Goal: Use online tool/utility: Utilize a website feature to perform a specific function

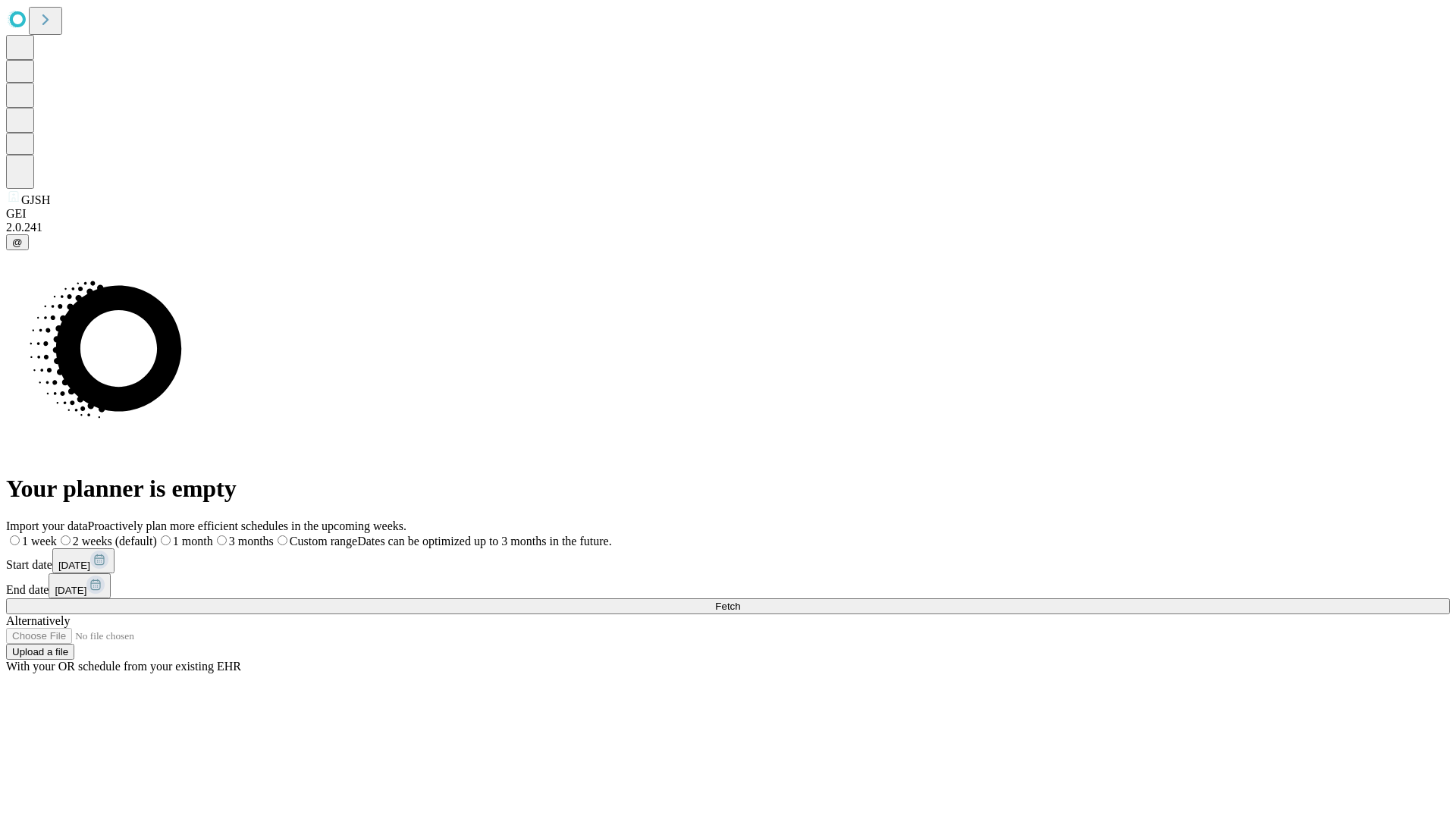
click at [740, 601] on span "Fetch" at bounding box center [728, 606] width 25 height 12
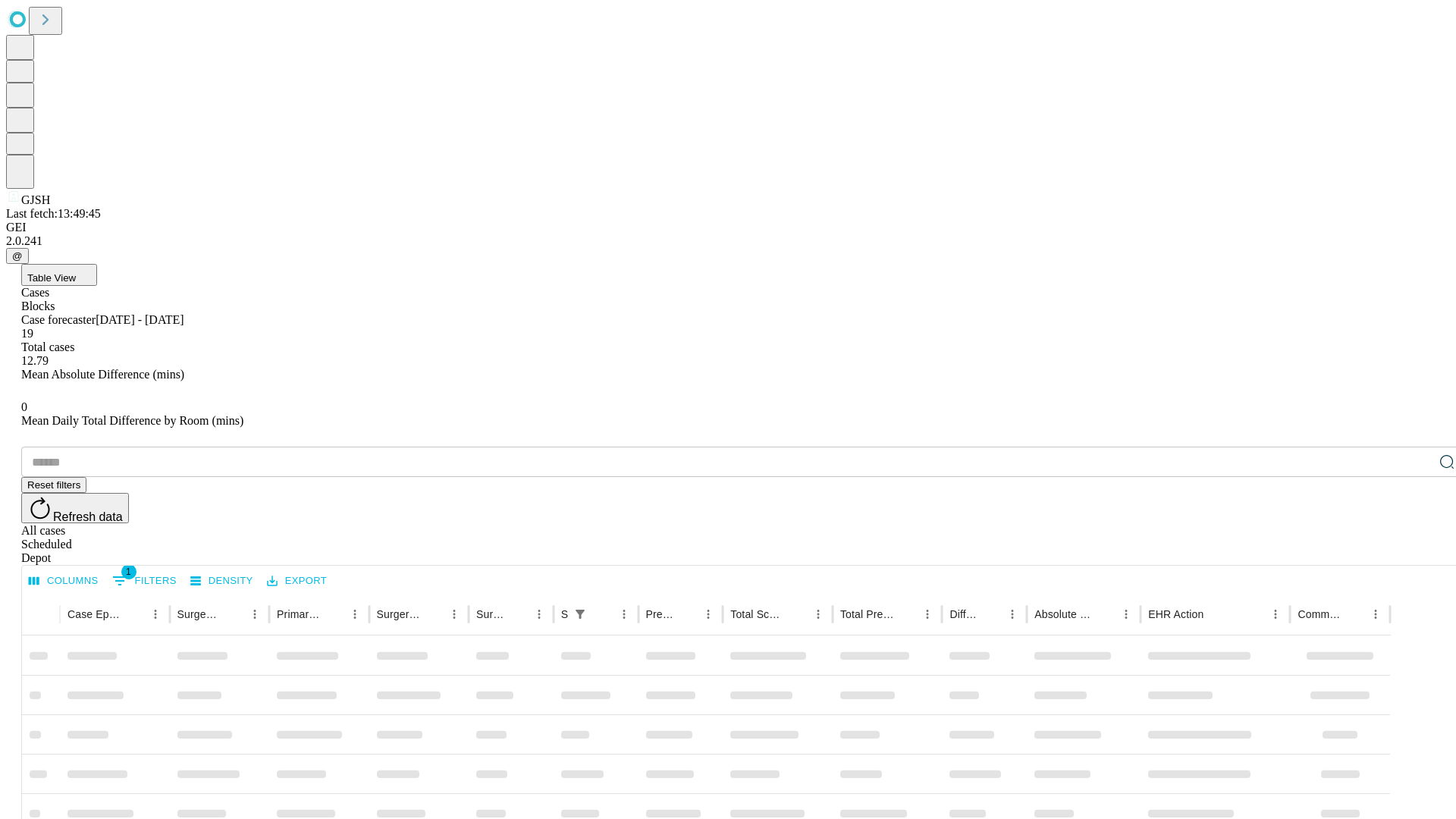
click at [76, 272] on span "Table View" at bounding box center [51, 278] width 49 height 12
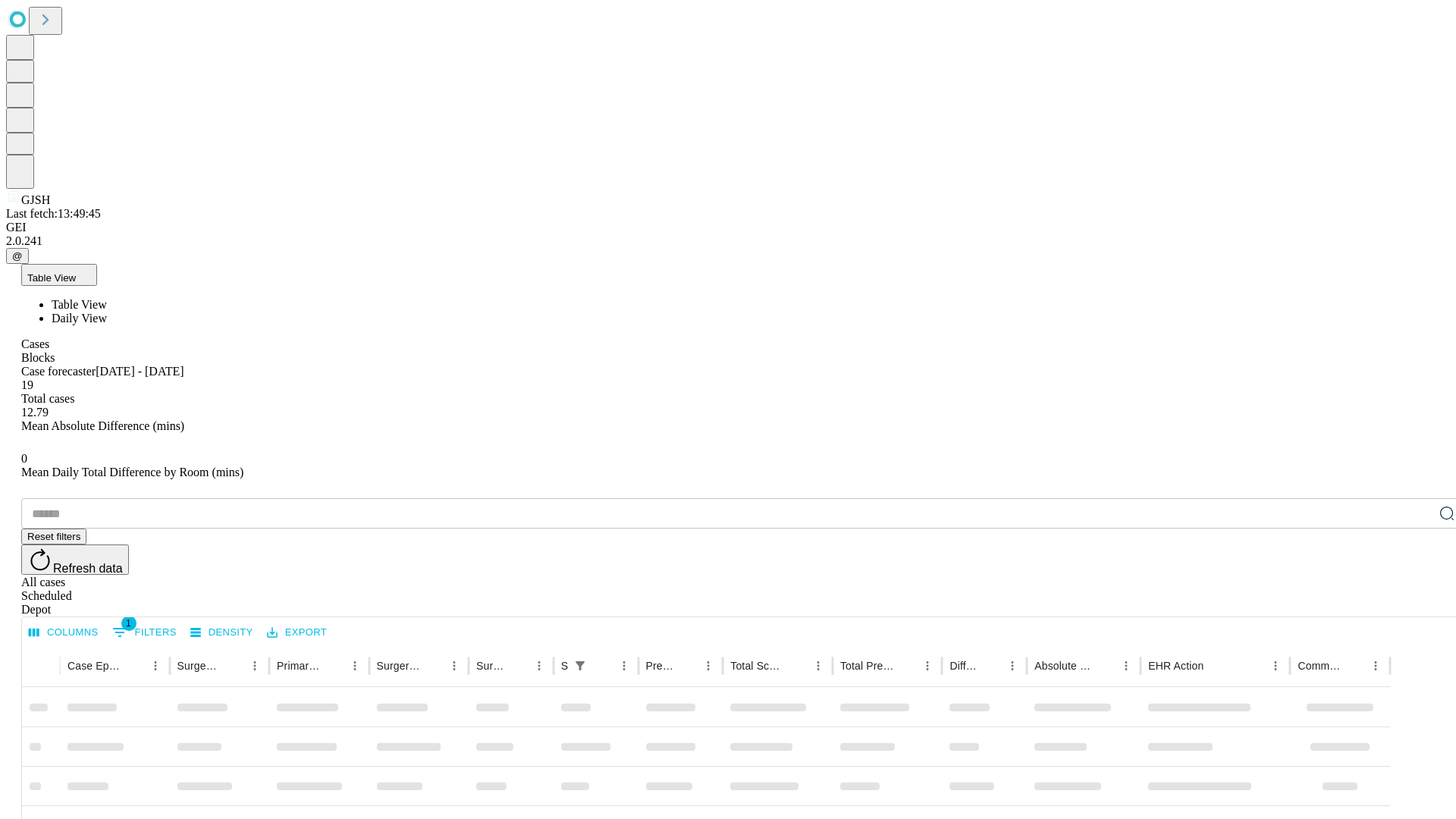
click at [107, 312] on span "Daily View" at bounding box center [79, 318] width 55 height 13
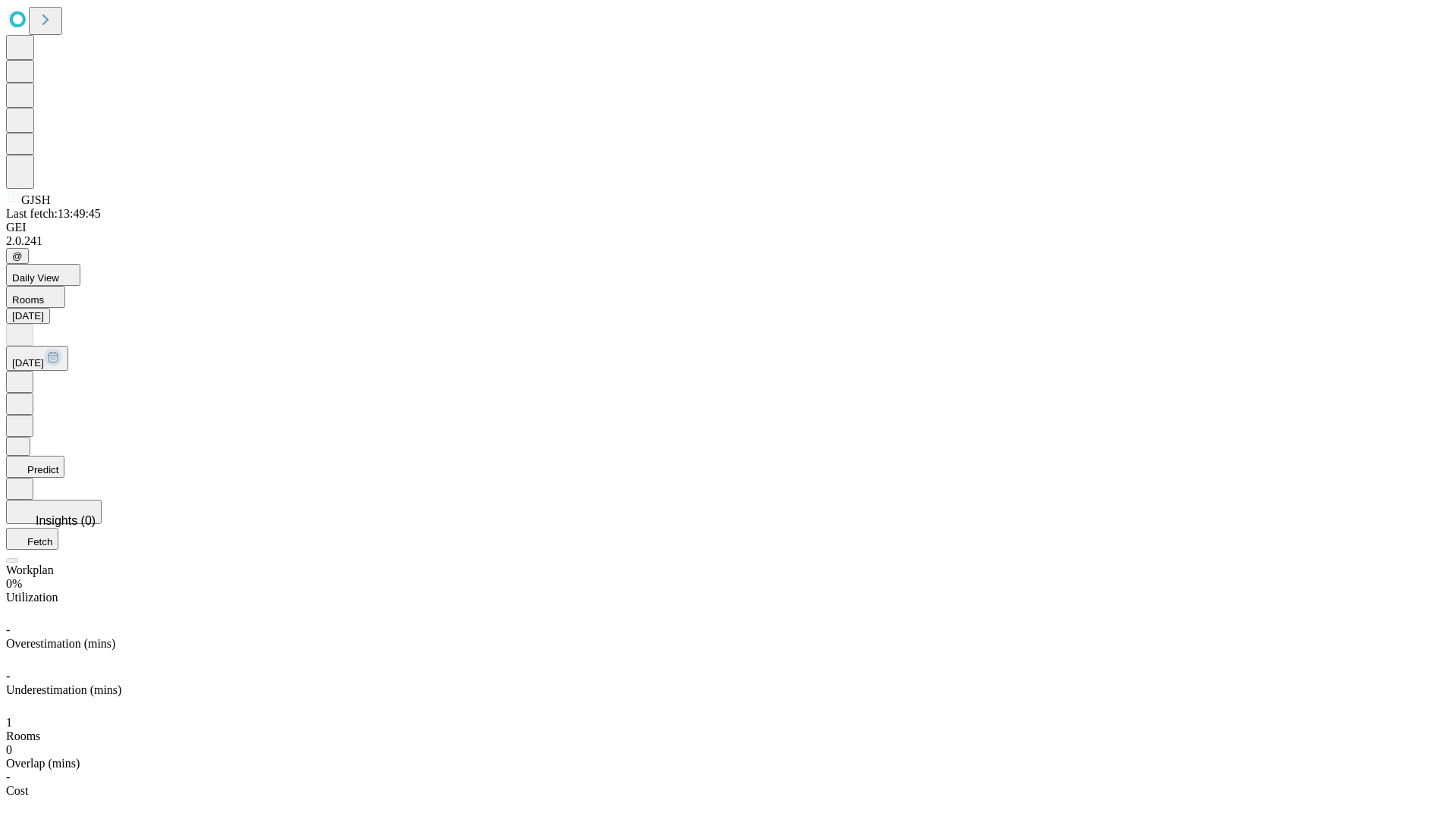
click at [65, 456] on button "Predict" at bounding box center [35, 467] width 59 height 22
